Goal: Task Accomplishment & Management: Manage account settings

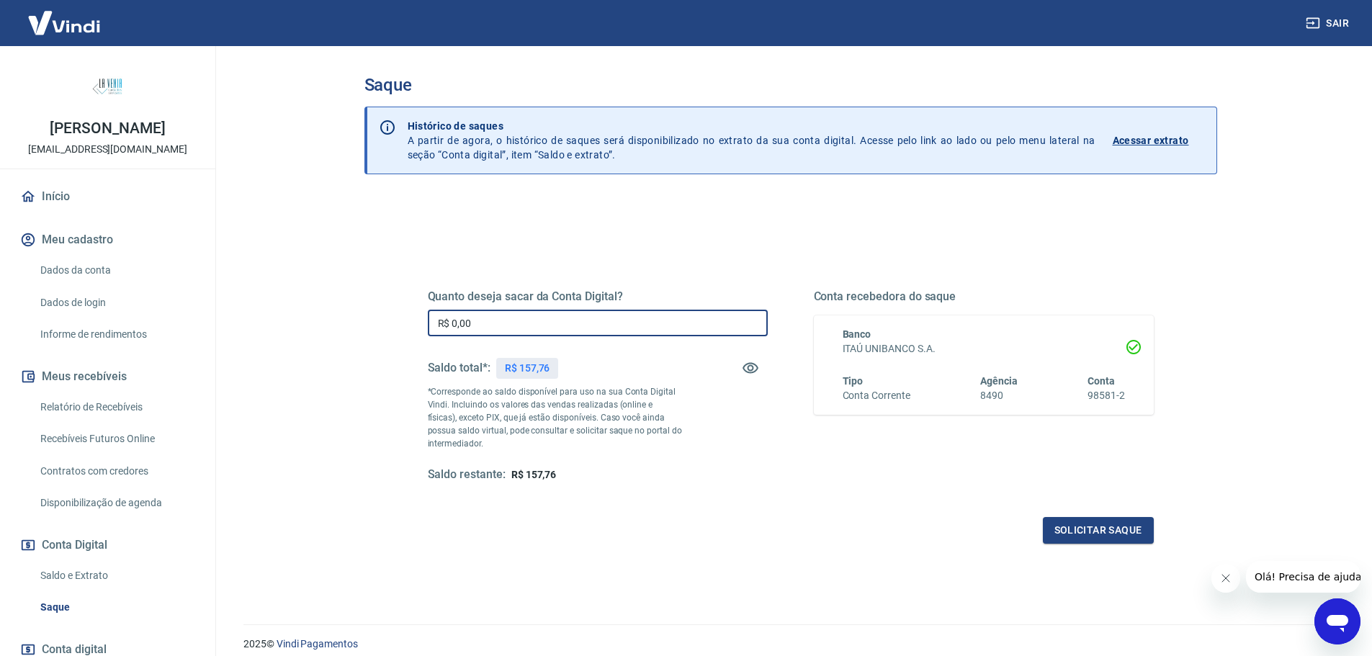
click at [513, 324] on input "R$ 0,00" at bounding box center [598, 323] width 340 height 27
drag, startPoint x: 513, startPoint y: 324, endPoint x: 366, endPoint y: 311, distance: 148.2
click at [369, 313] on div "Quanto deseja sacar da Conta Digital? R$ 0,00 ​ Saldo total*: R$ 157,76 *Corres…" at bounding box center [790, 454] width 852 height 515
drag, startPoint x: 534, startPoint y: 366, endPoint x: 521, endPoint y: 368, distance: 12.3
click at [521, 368] on div "R$ 157,76" at bounding box center [527, 368] width 63 height 21
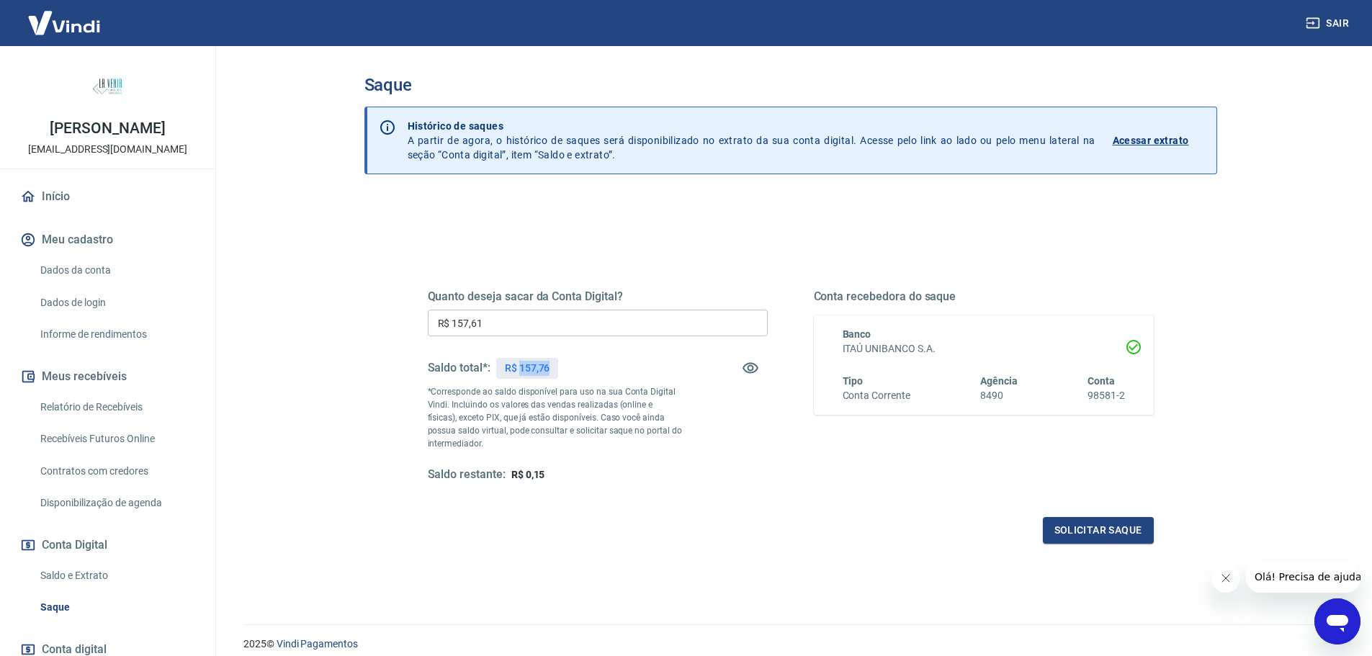
copy p "157,76"
drag, startPoint x: 505, startPoint y: 315, endPoint x: 336, endPoint y: 312, distance: 168.5
click at [354, 313] on div "Saque Histórico de saques A partir de agora, o histórico de saques será disponi…" at bounding box center [790, 326] width 887 height 561
paste input "76"
type input "R$ 157,76"
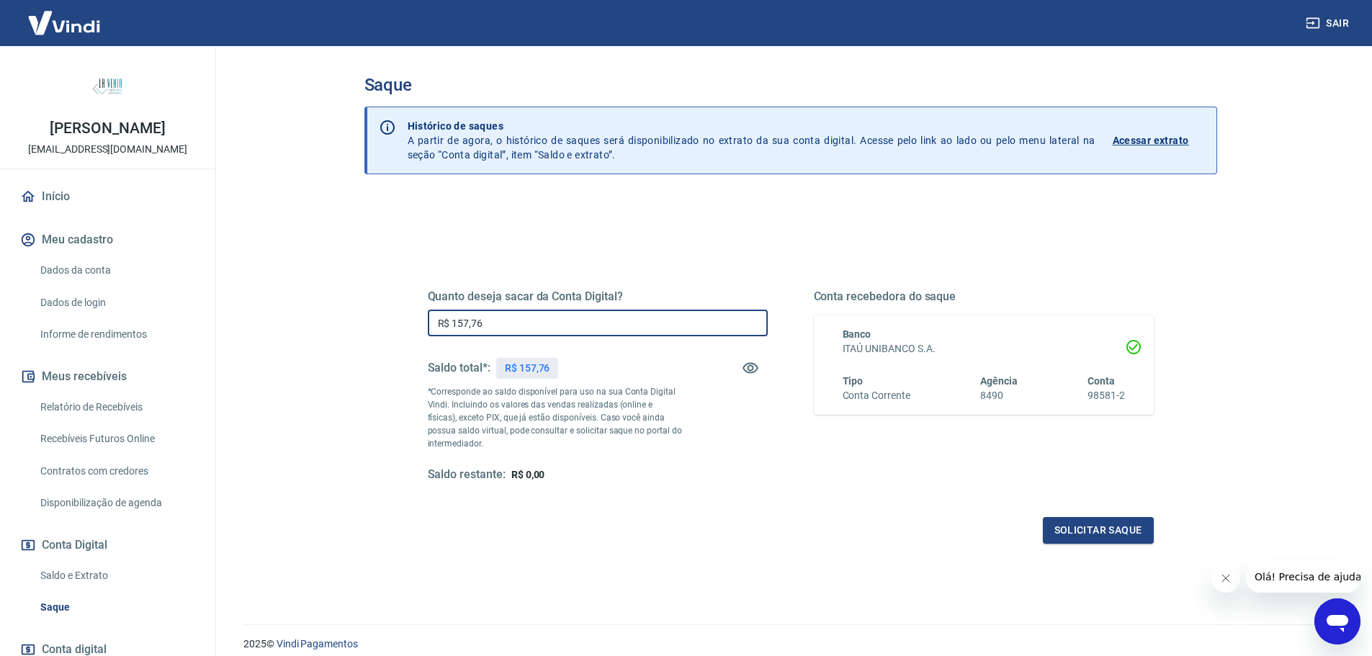
click at [875, 483] on div "Quanto deseja sacar da Conta Digital? R$ 157,76 ​ Saldo total*: R$ 157,76 *Corr…" at bounding box center [791, 399] width 726 height 289
click at [1083, 523] on button "Solicitar saque" at bounding box center [1098, 530] width 111 height 27
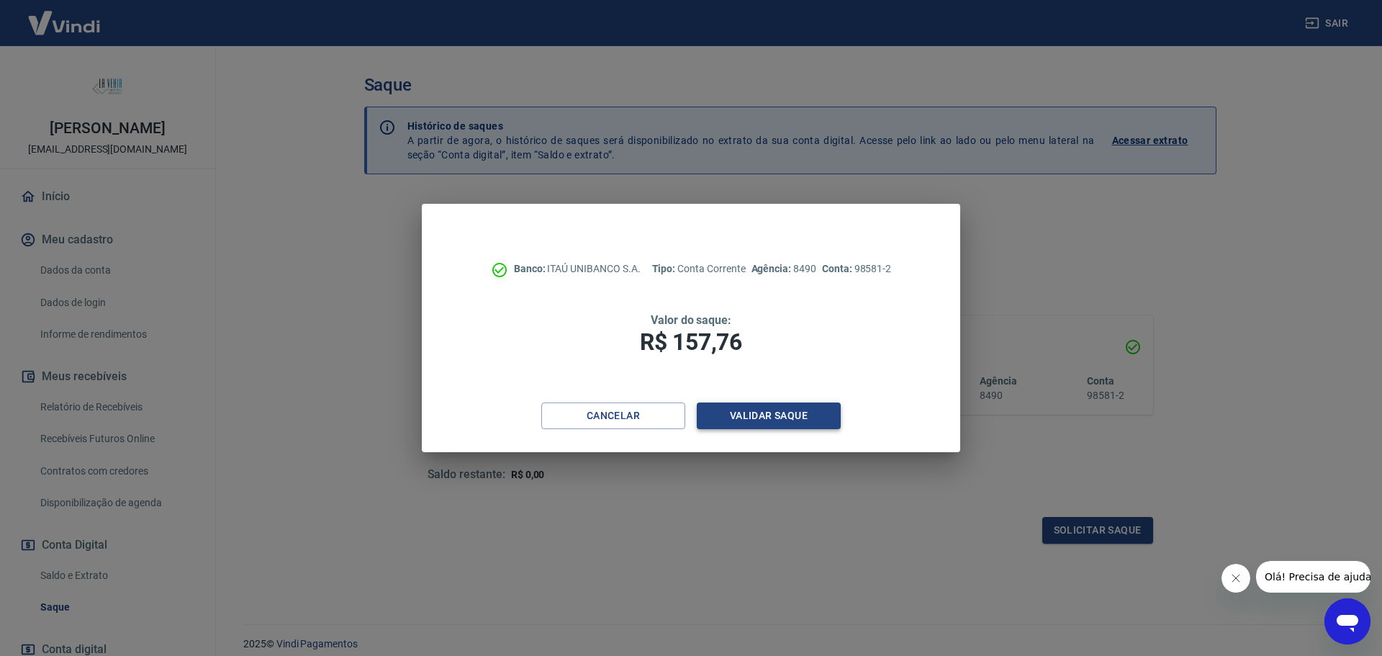
click at [731, 417] on button "Validar saque" at bounding box center [769, 415] width 144 height 27
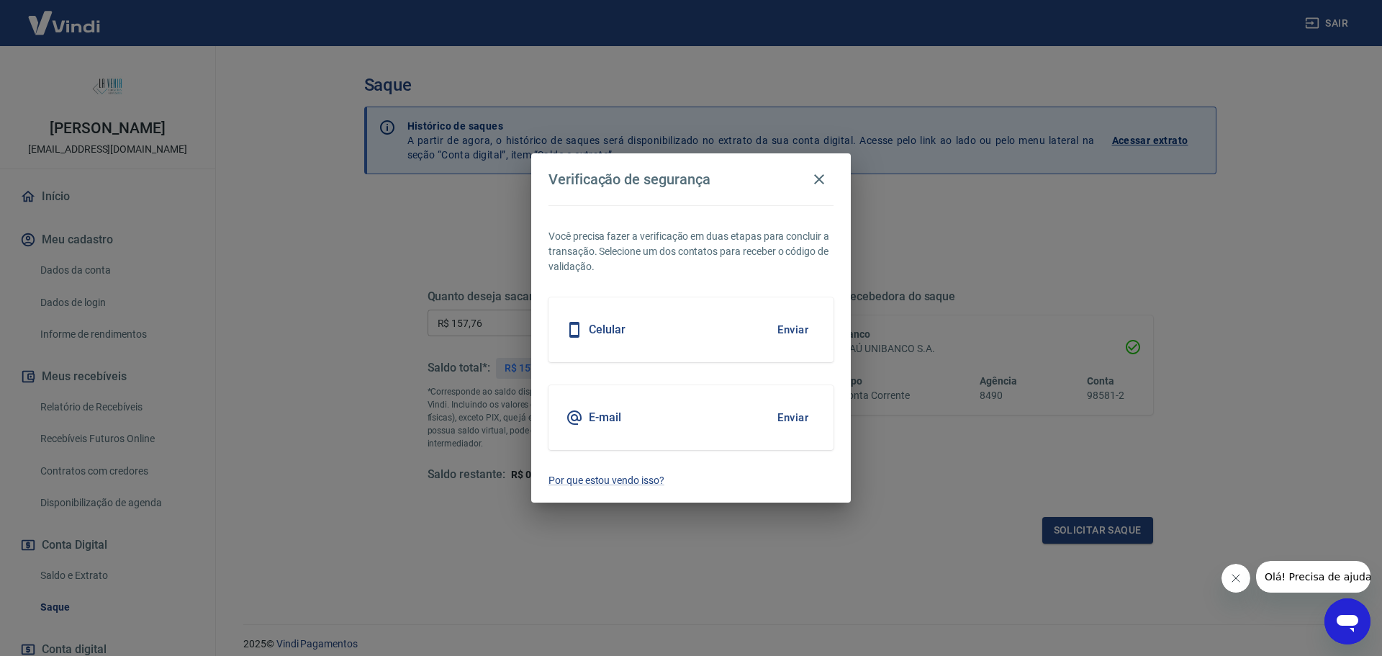
click at [793, 422] on button "Enviar" at bounding box center [793, 417] width 47 height 30
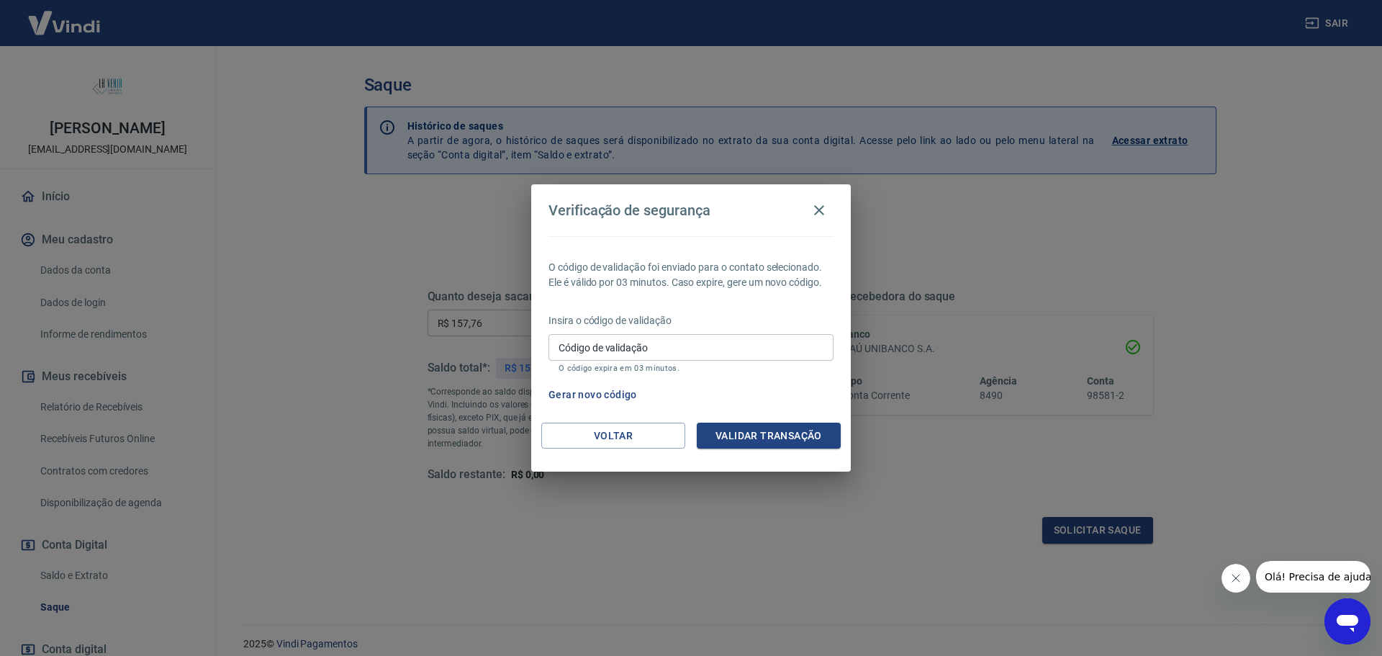
click at [688, 344] on input "Código de validação" at bounding box center [691, 347] width 285 height 27
click at [595, 439] on button "Voltar" at bounding box center [613, 436] width 144 height 27
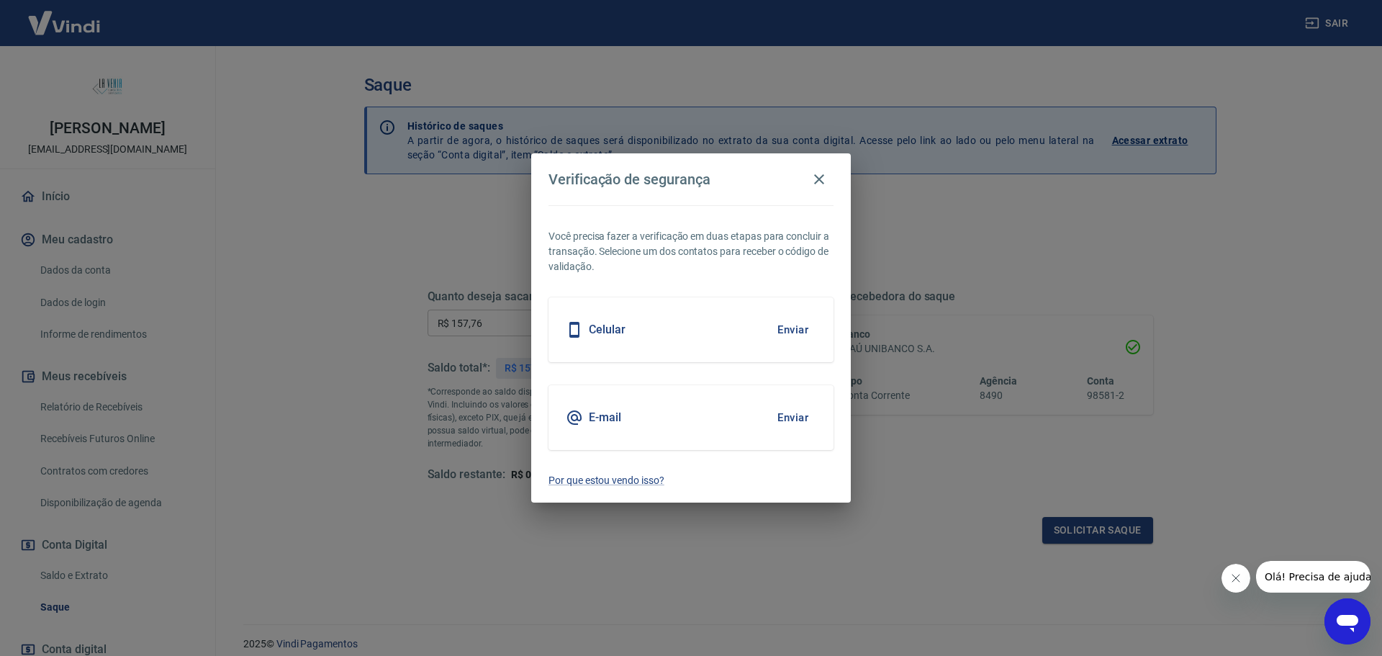
click at [781, 333] on button "Enviar" at bounding box center [793, 330] width 47 height 30
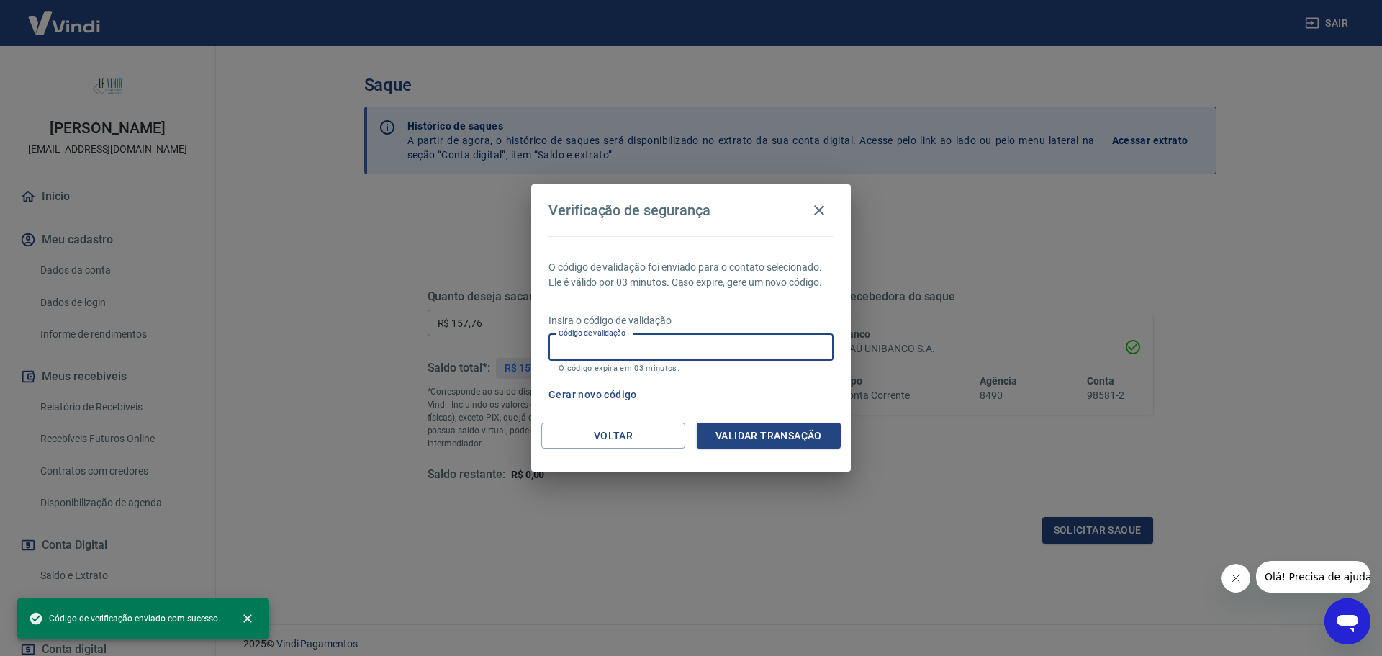
drag, startPoint x: 711, startPoint y: 346, endPoint x: 683, endPoint y: 344, distance: 28.1
click at [711, 346] on input "Código de validação" at bounding box center [691, 347] width 285 height 27
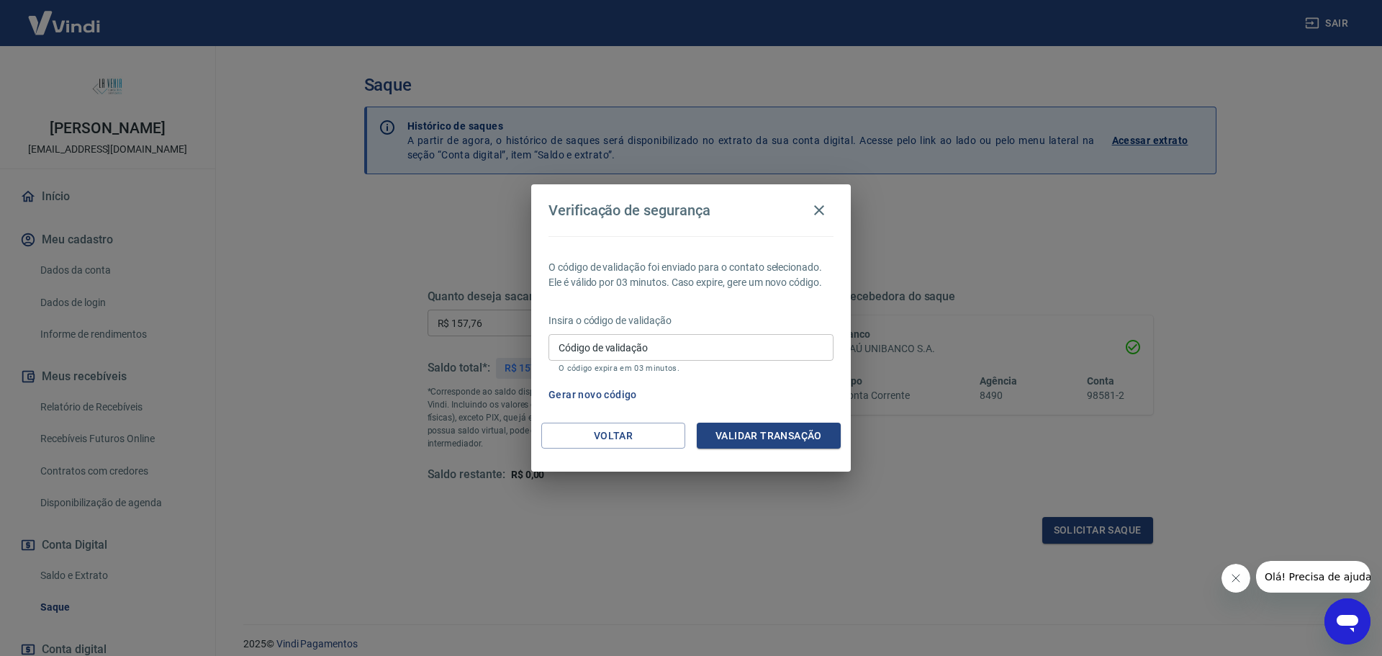
click at [624, 395] on button "Gerar novo código" at bounding box center [593, 395] width 100 height 27
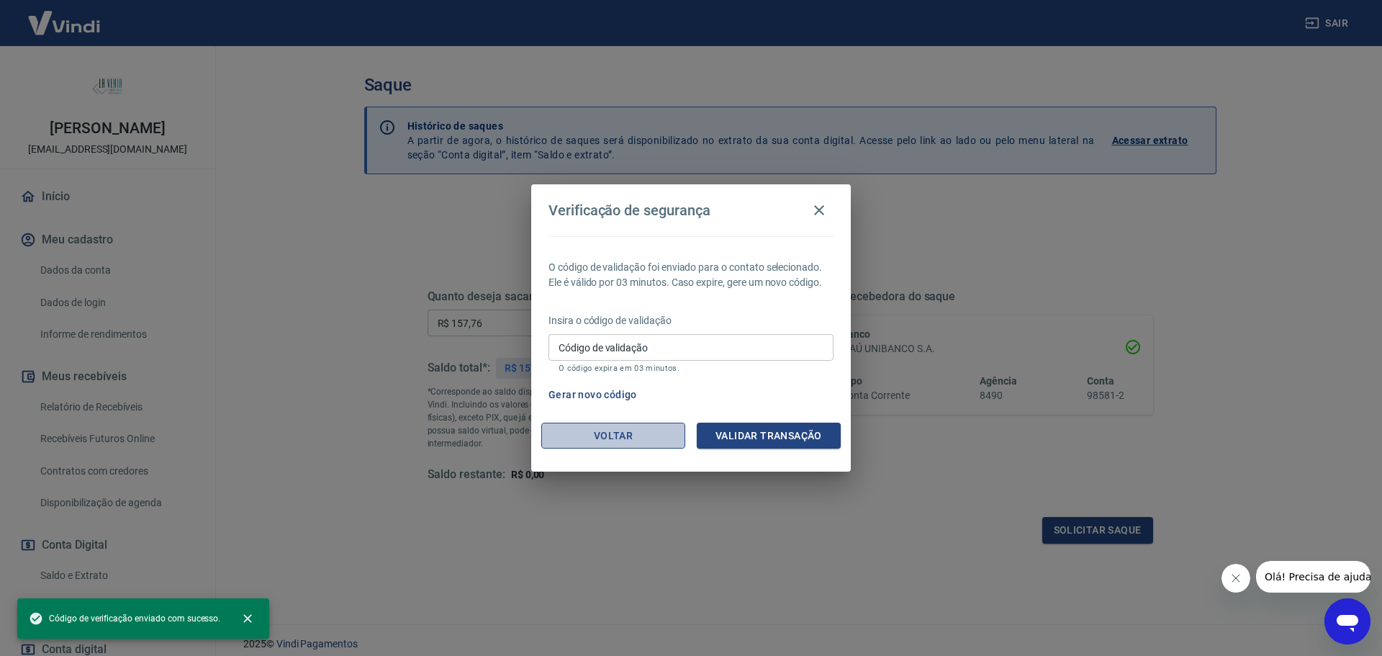
click at [634, 428] on button "Voltar" at bounding box center [613, 436] width 144 height 27
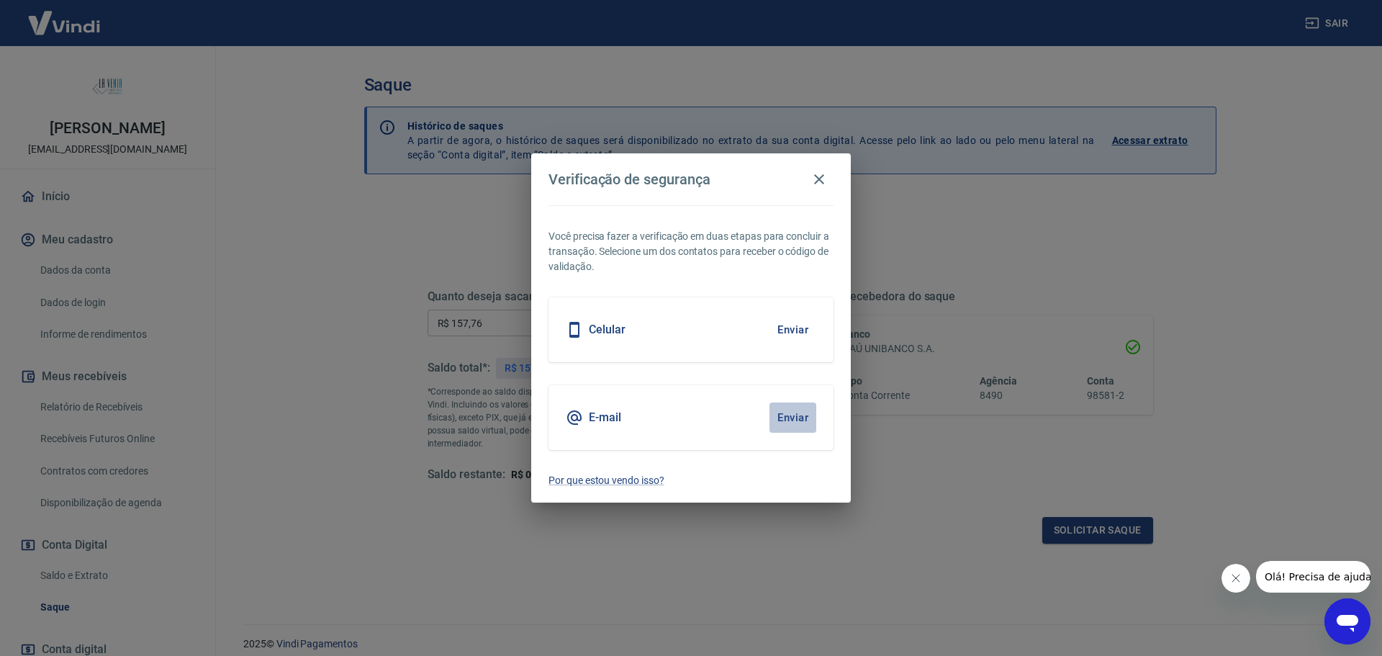
click at [788, 418] on button "Enviar" at bounding box center [793, 417] width 47 height 30
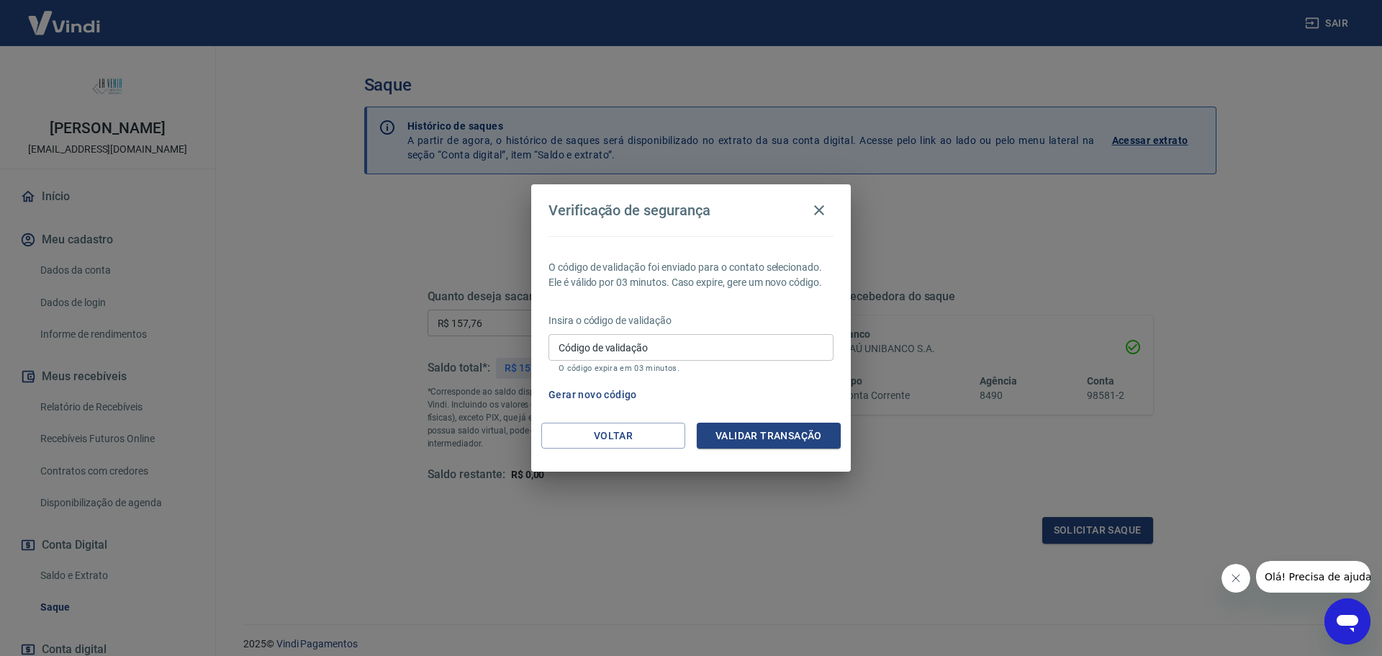
click at [588, 349] on input "Código de validação" at bounding box center [691, 347] width 285 height 27
type input "632287"
click at [815, 437] on button "Validar transação" at bounding box center [769, 436] width 144 height 27
